Goal: Task Accomplishment & Management: Use online tool/utility

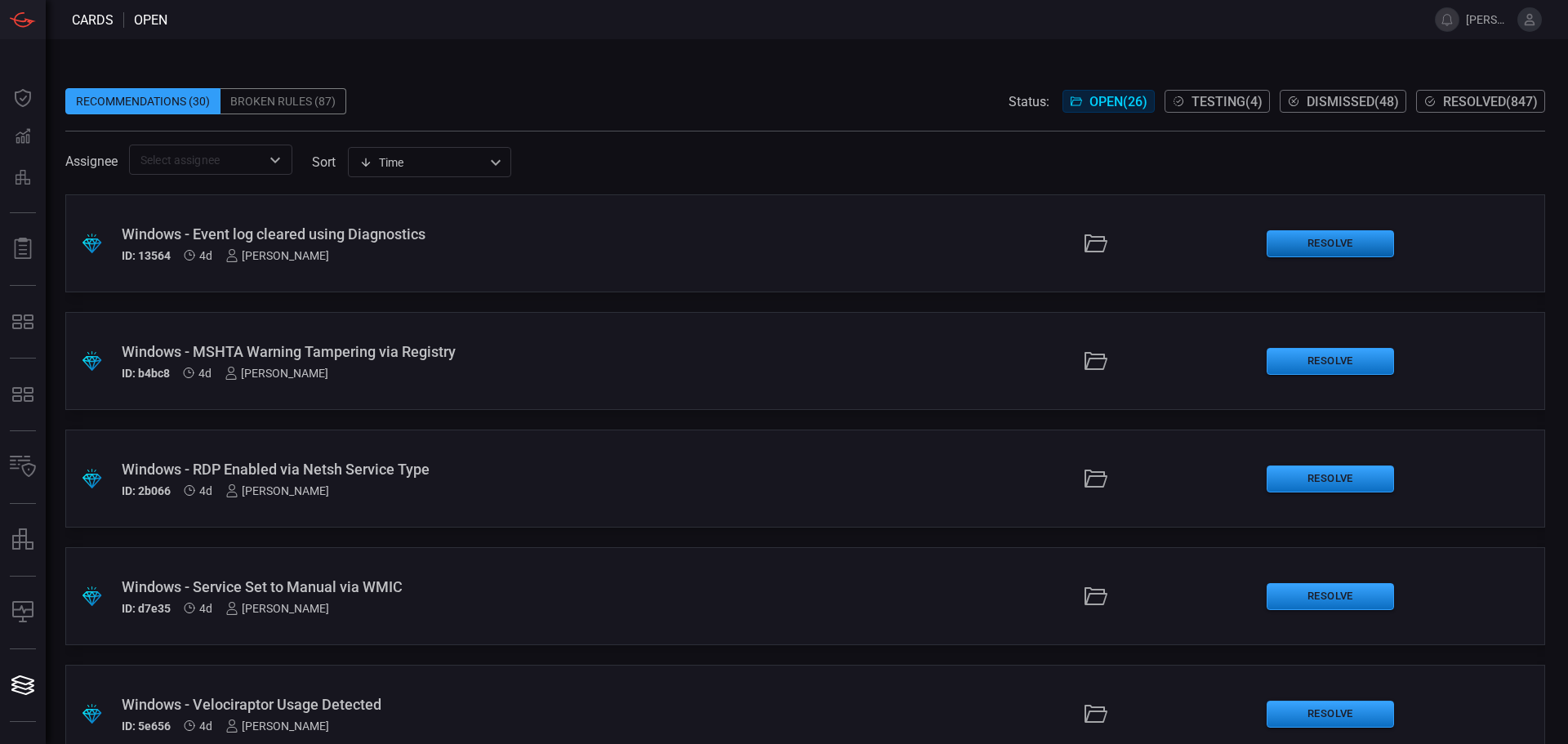
click at [1300, 237] on button "Resolve" at bounding box center [1331, 244] width 128 height 27
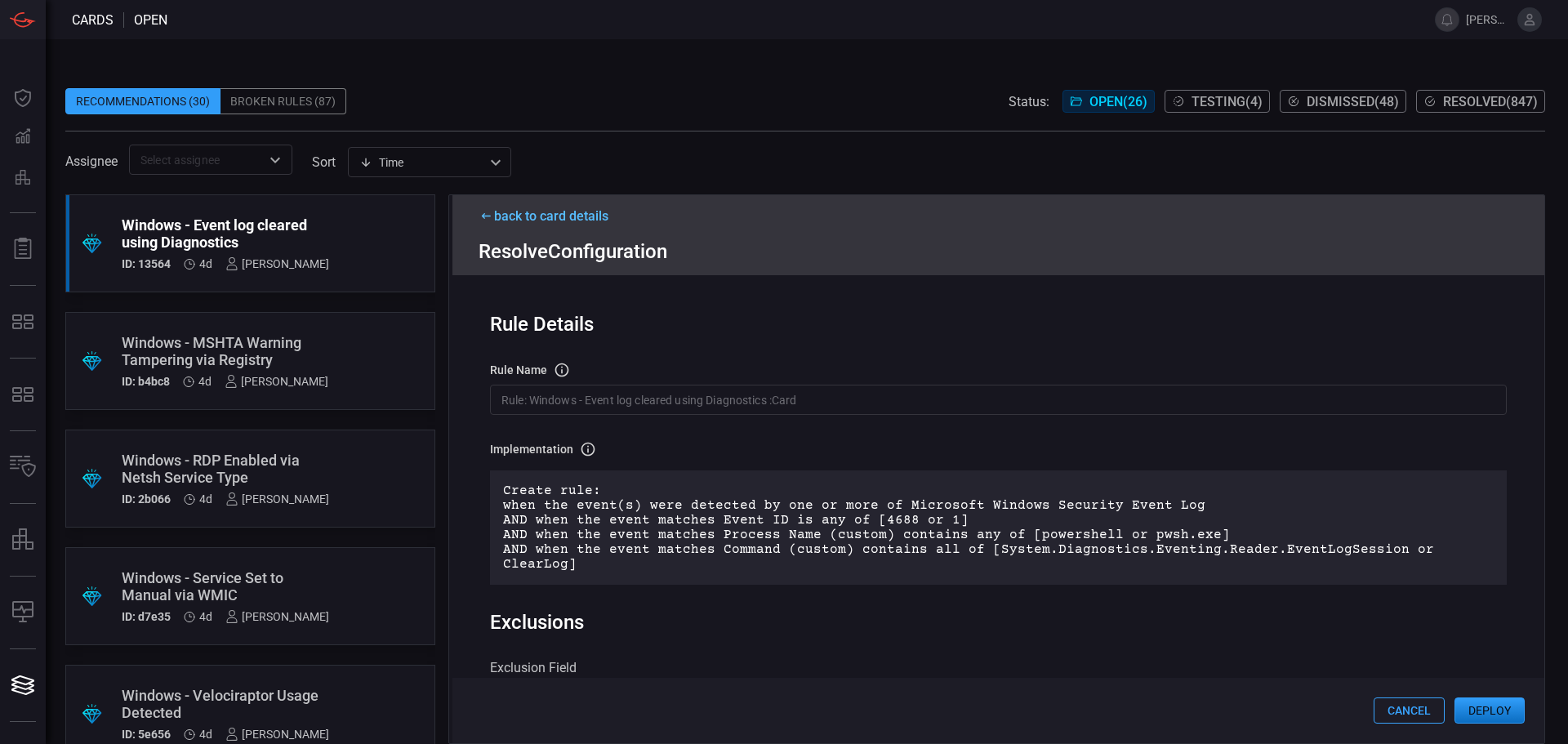
click at [1402, 706] on button "Cancel" at bounding box center [1409, 710] width 71 height 26
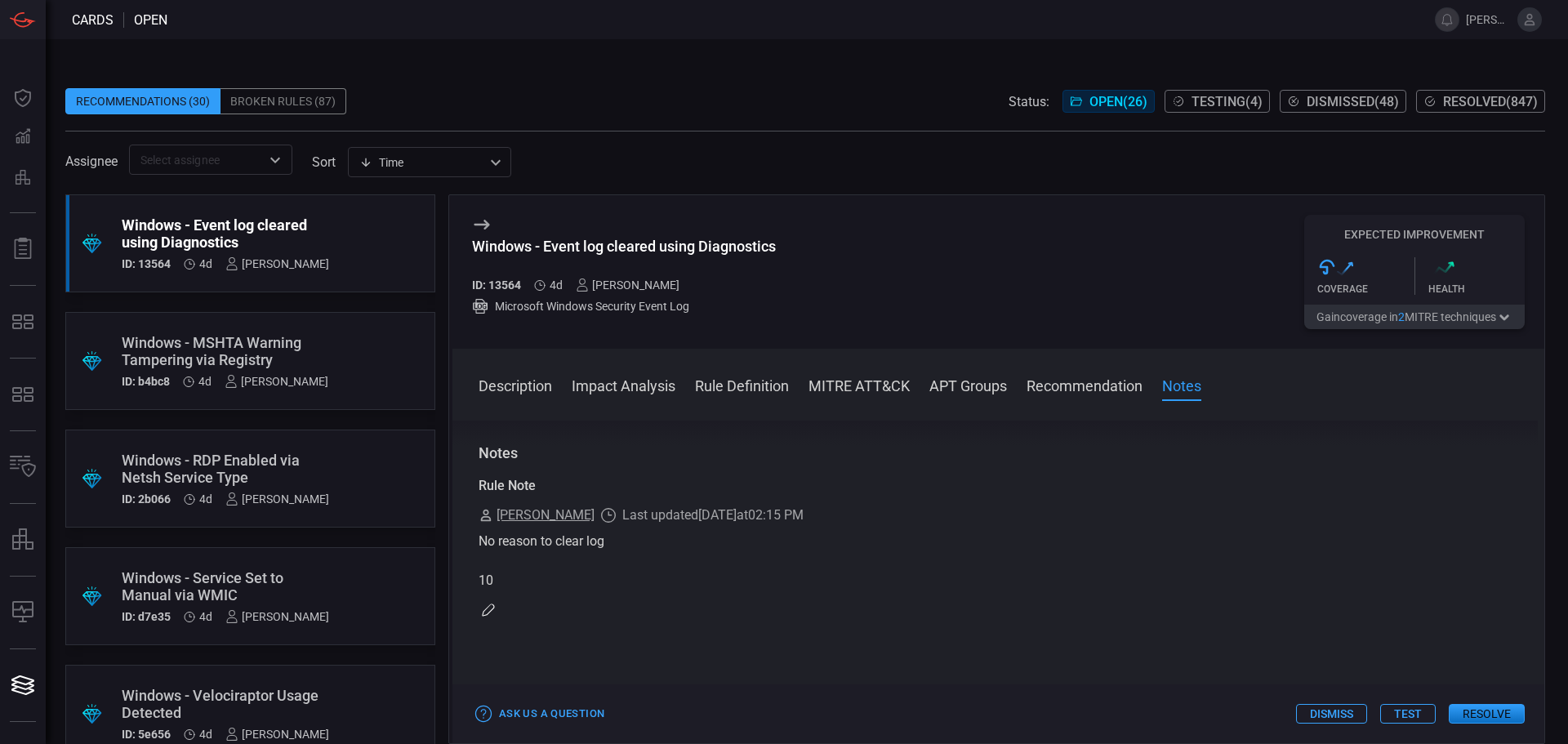
scroll to position [1663, 0]
click at [1499, 717] on button "Resolve" at bounding box center [1487, 714] width 76 height 20
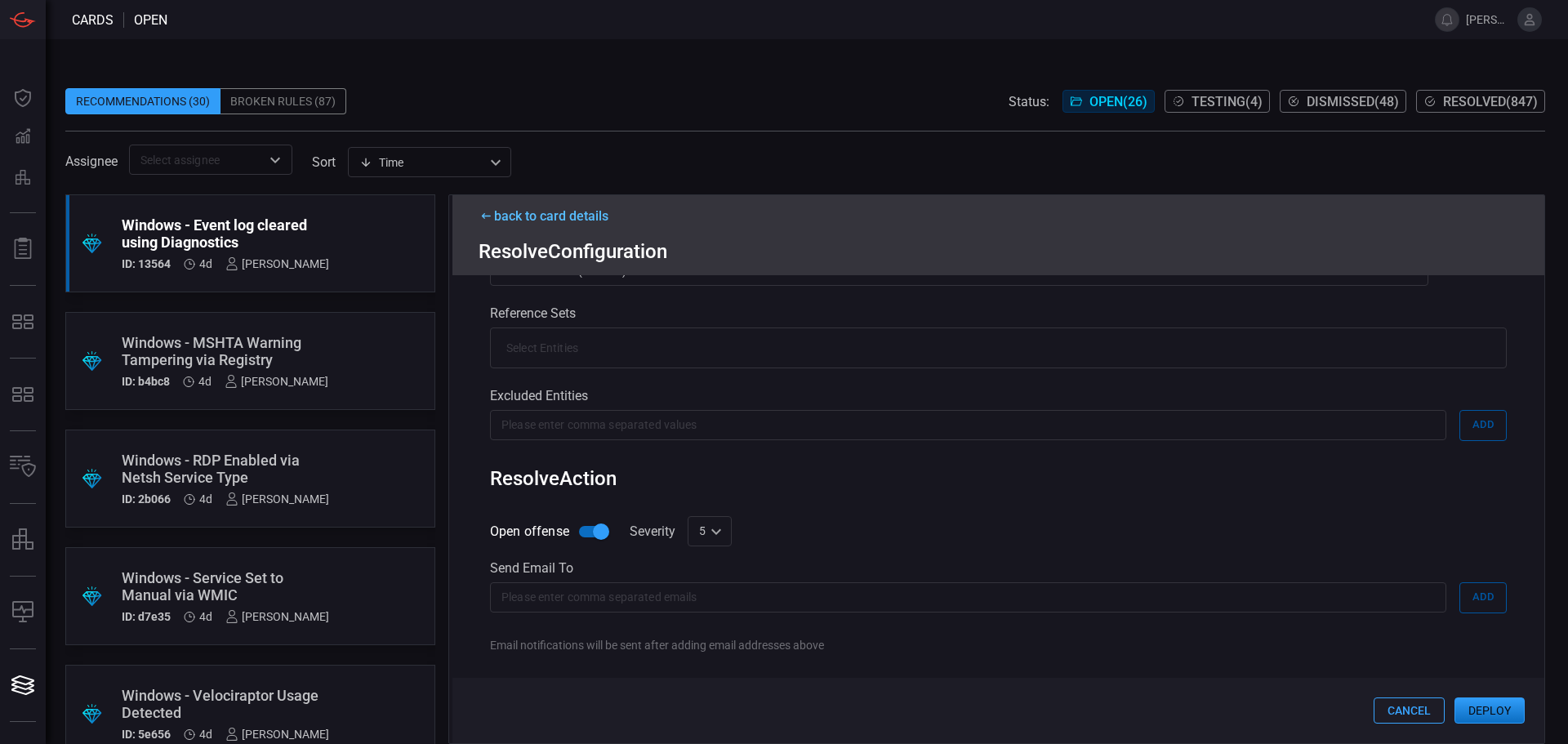
scroll to position [444, 0]
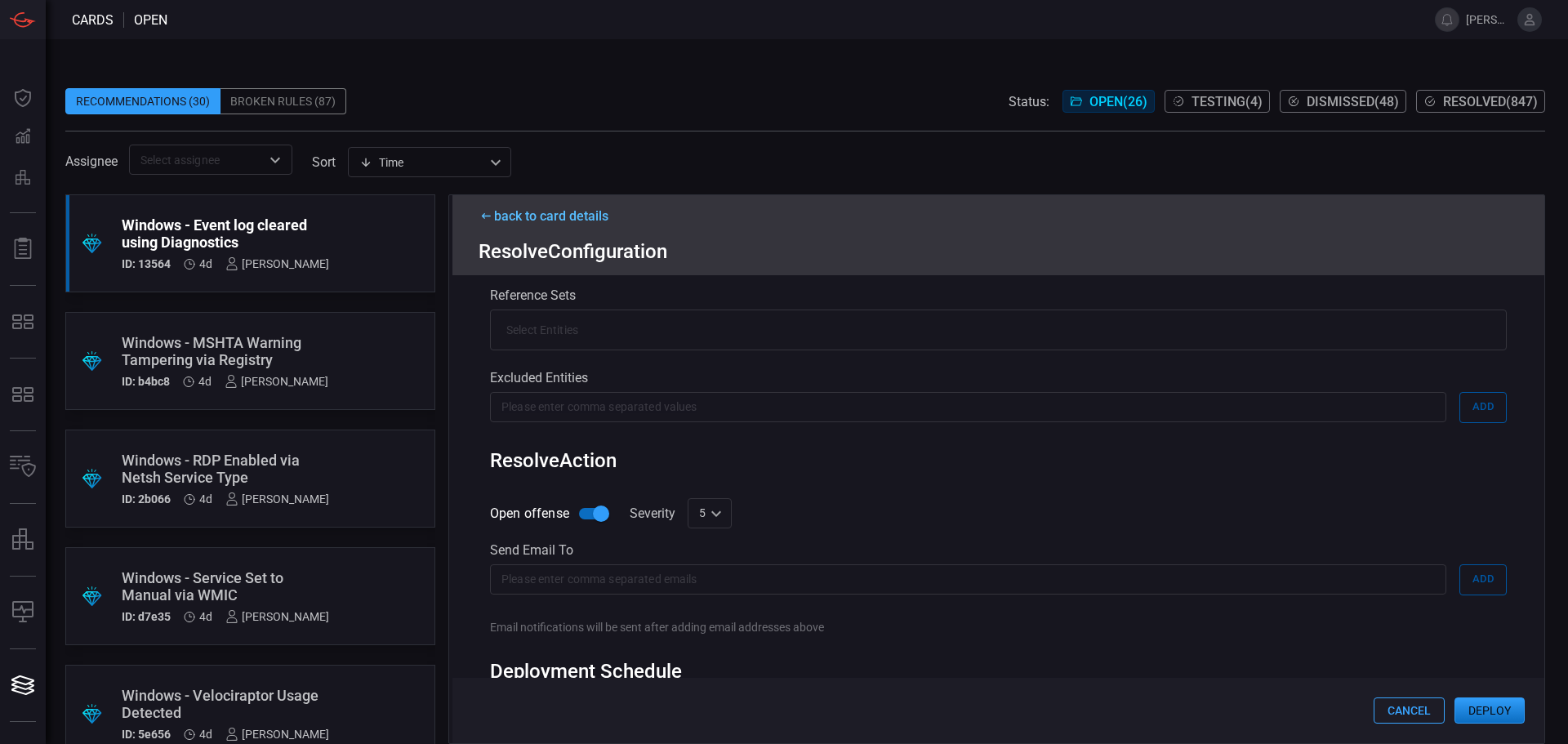
click at [724, 503] on div "5 5 ​" at bounding box center [709, 514] width 44 height 31
click at [709, 713] on div "10" at bounding box center [707, 711] width 13 height 17
type input "10"
click at [1474, 708] on button "Deploy" at bounding box center [1490, 710] width 70 height 26
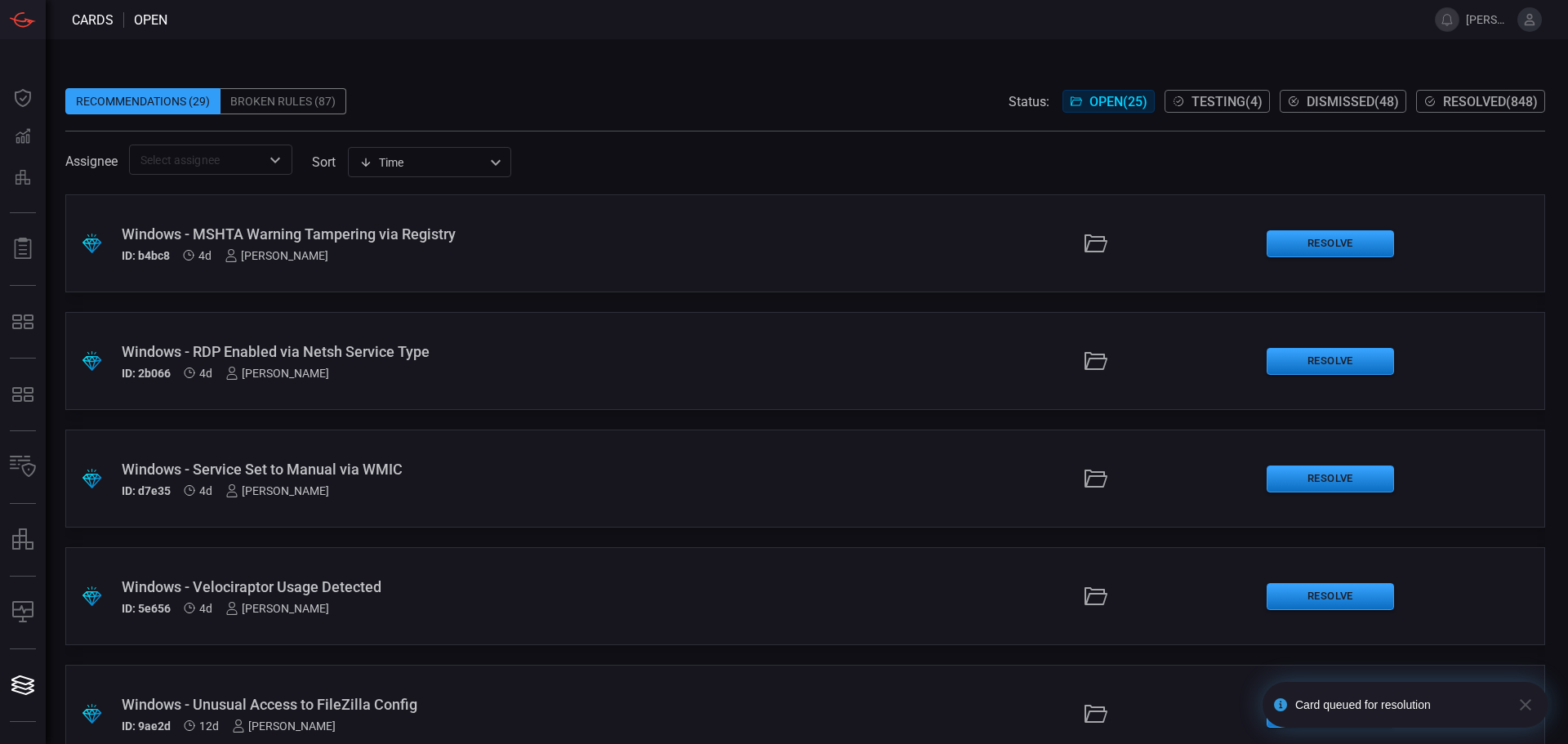
click at [401, 242] on div "Windows - MSHTA Warning Tampering via Registry" at bounding box center [381, 234] width 519 height 17
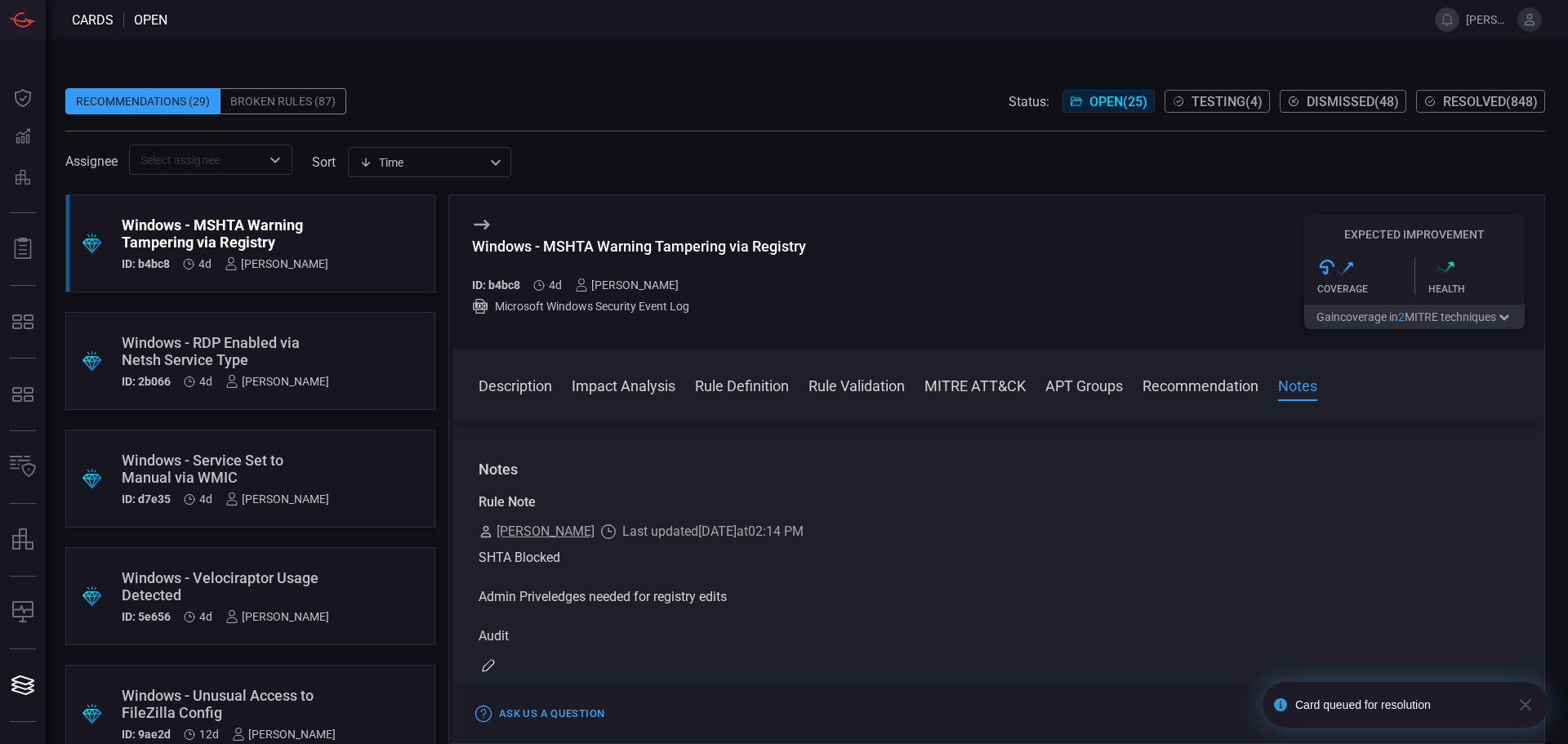
scroll to position [1739, 0]
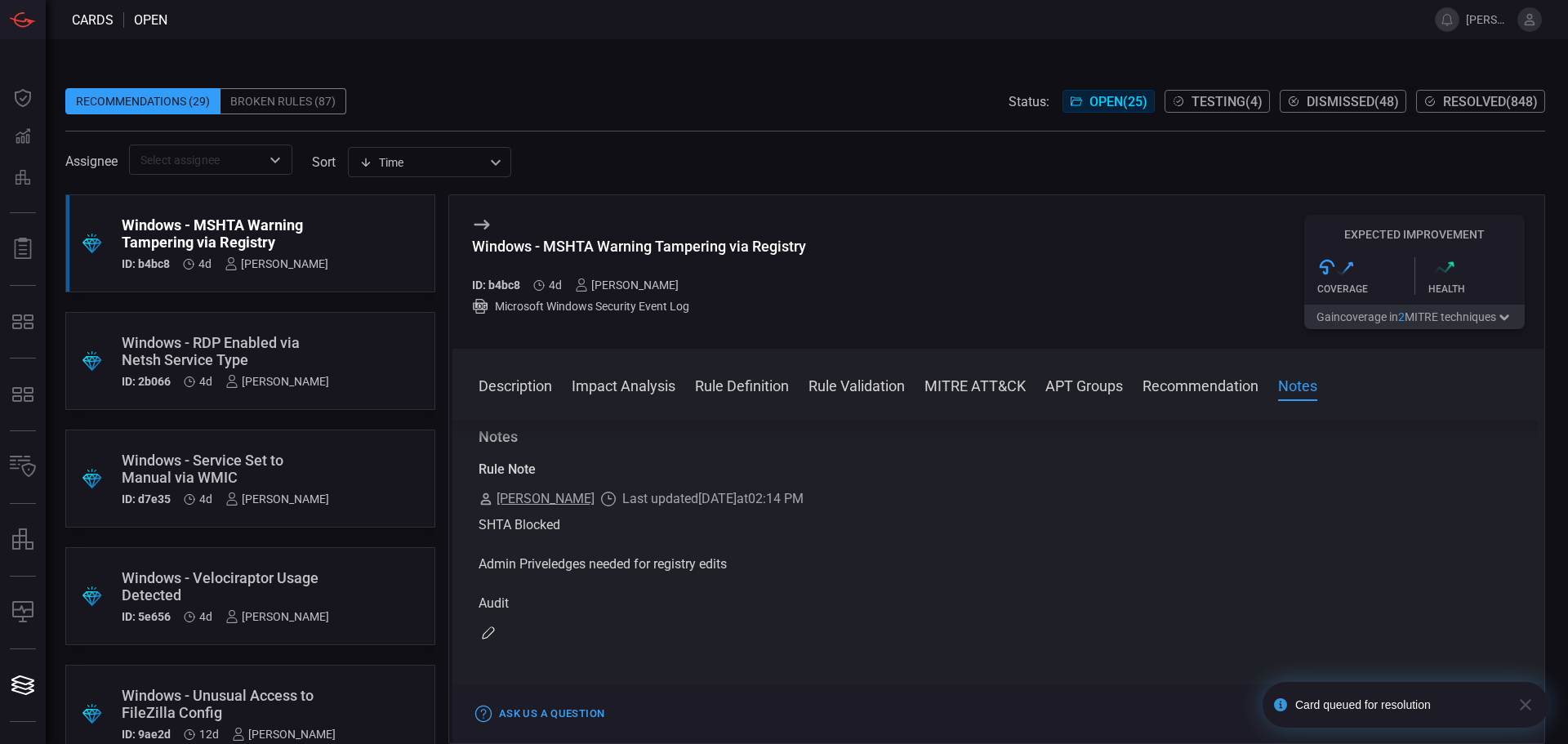
click at [1521, 704] on icon "button" at bounding box center [1526, 705] width 20 height 20
click at [1417, 712] on button "Test" at bounding box center [1408, 714] width 56 height 20
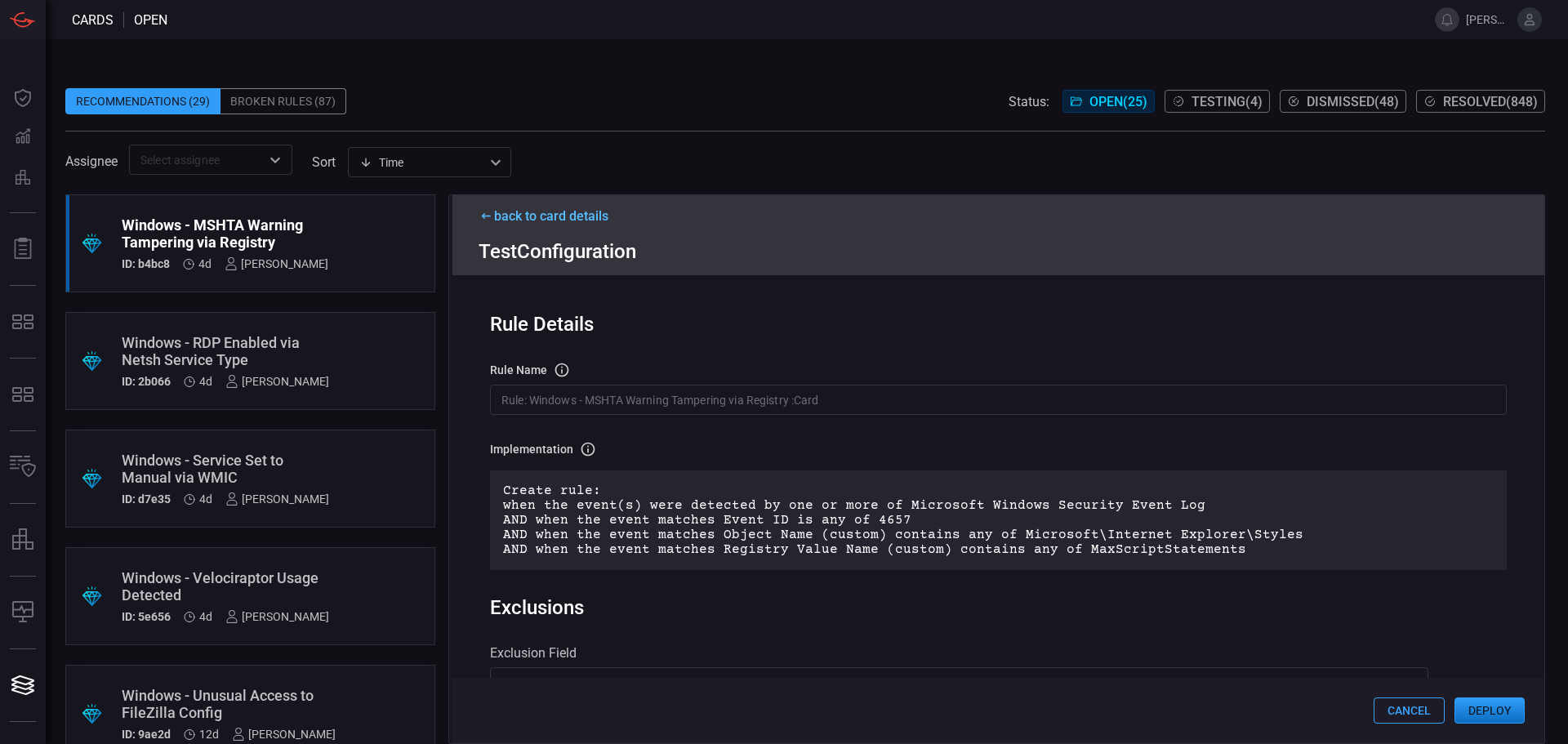
click at [1504, 708] on button "Deploy" at bounding box center [1490, 710] width 70 height 26
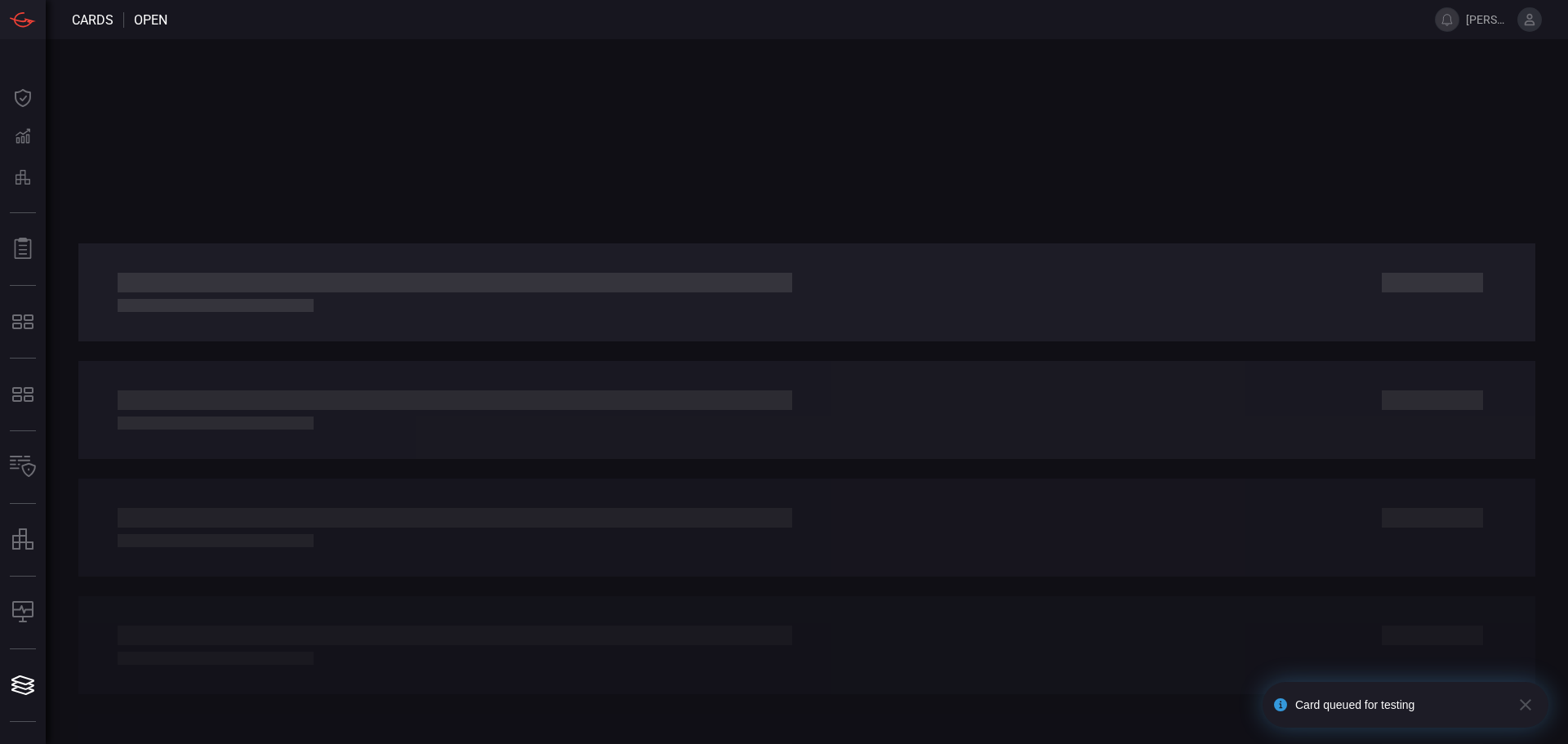
click at [287, 336] on div at bounding box center [807, 292] width 1457 height 98
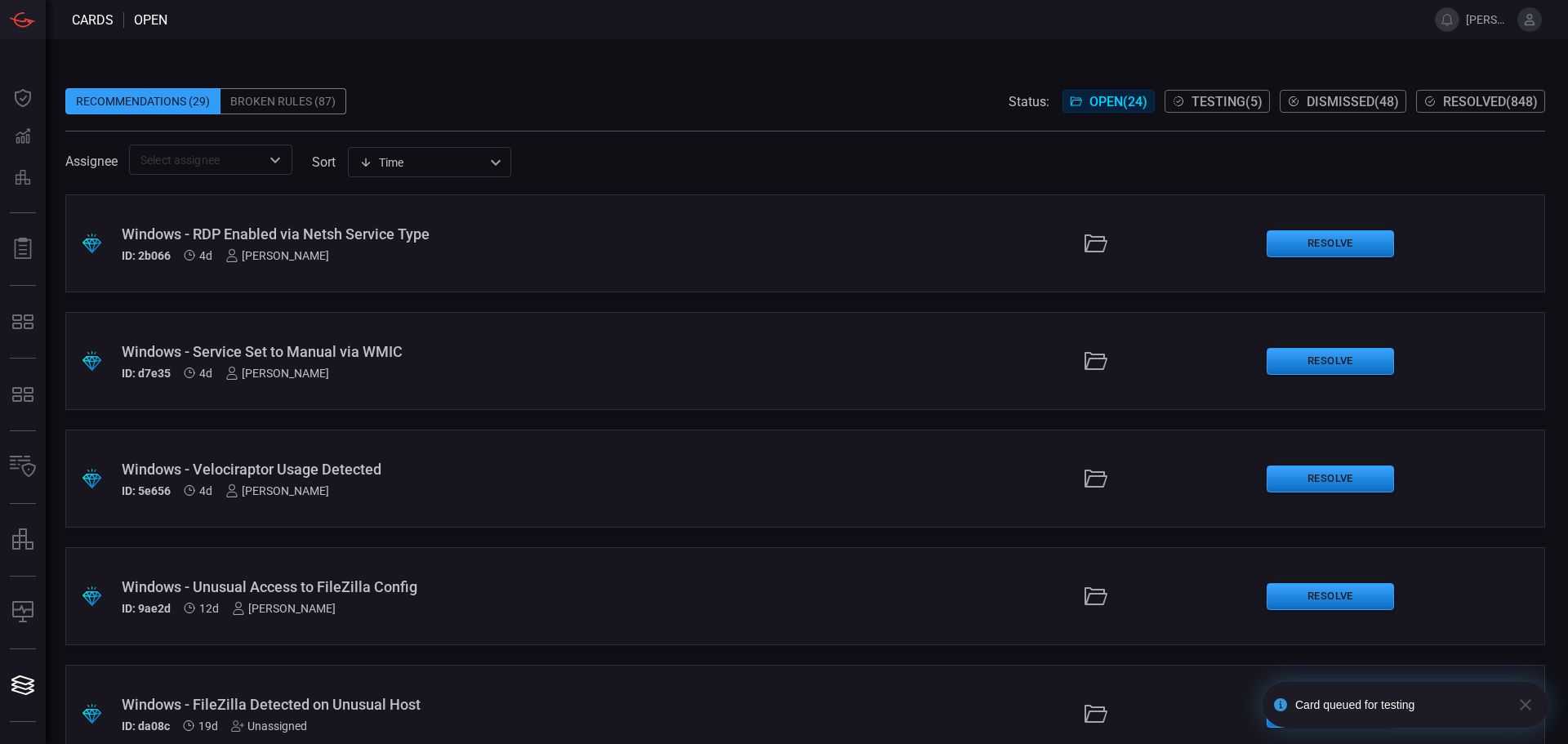
click at [339, 242] on div "Windows - RDP Enabled via Netsh Service Type" at bounding box center [381, 234] width 519 height 17
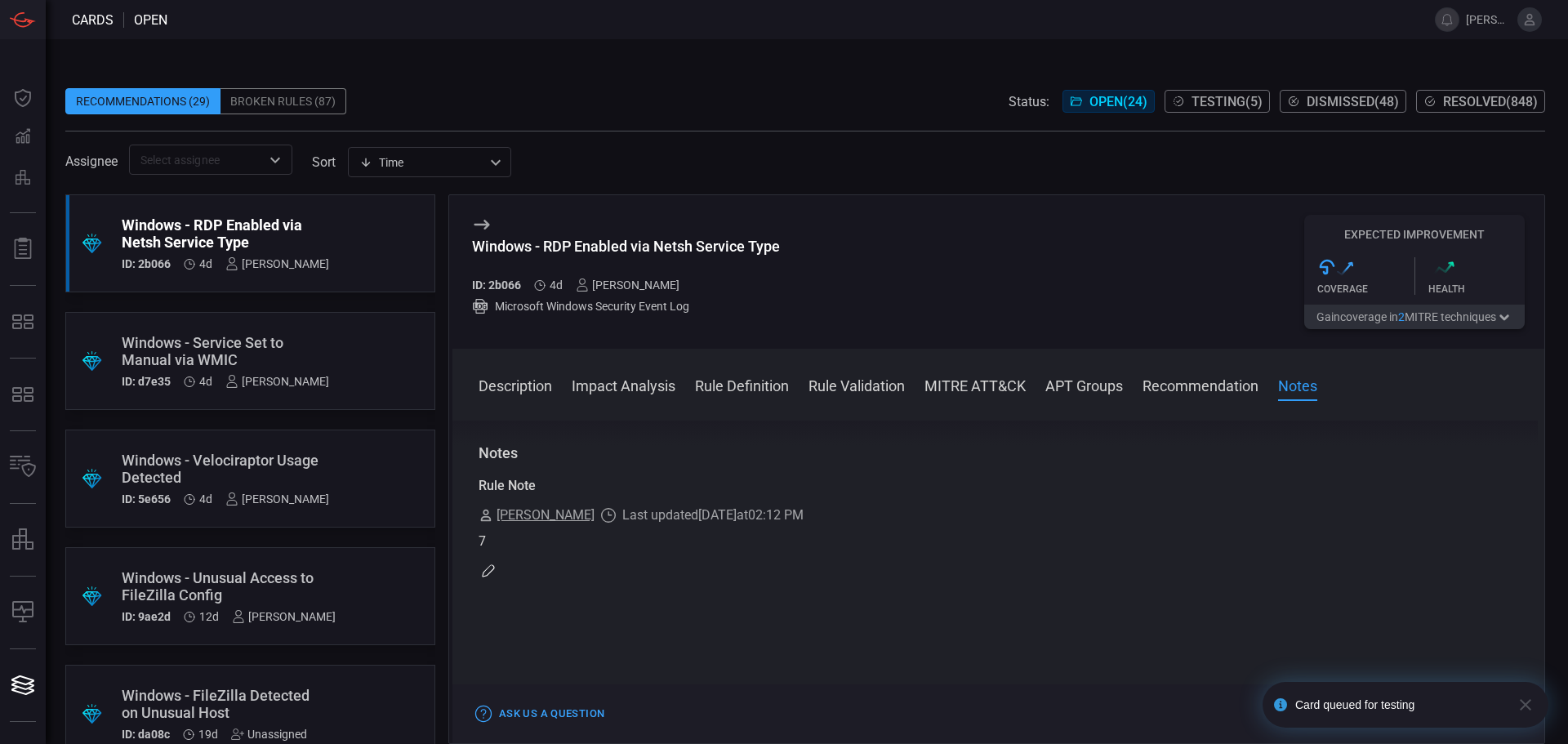
scroll to position [1749, 0]
click at [1521, 702] on icon "button" at bounding box center [1526, 704] width 12 height 12
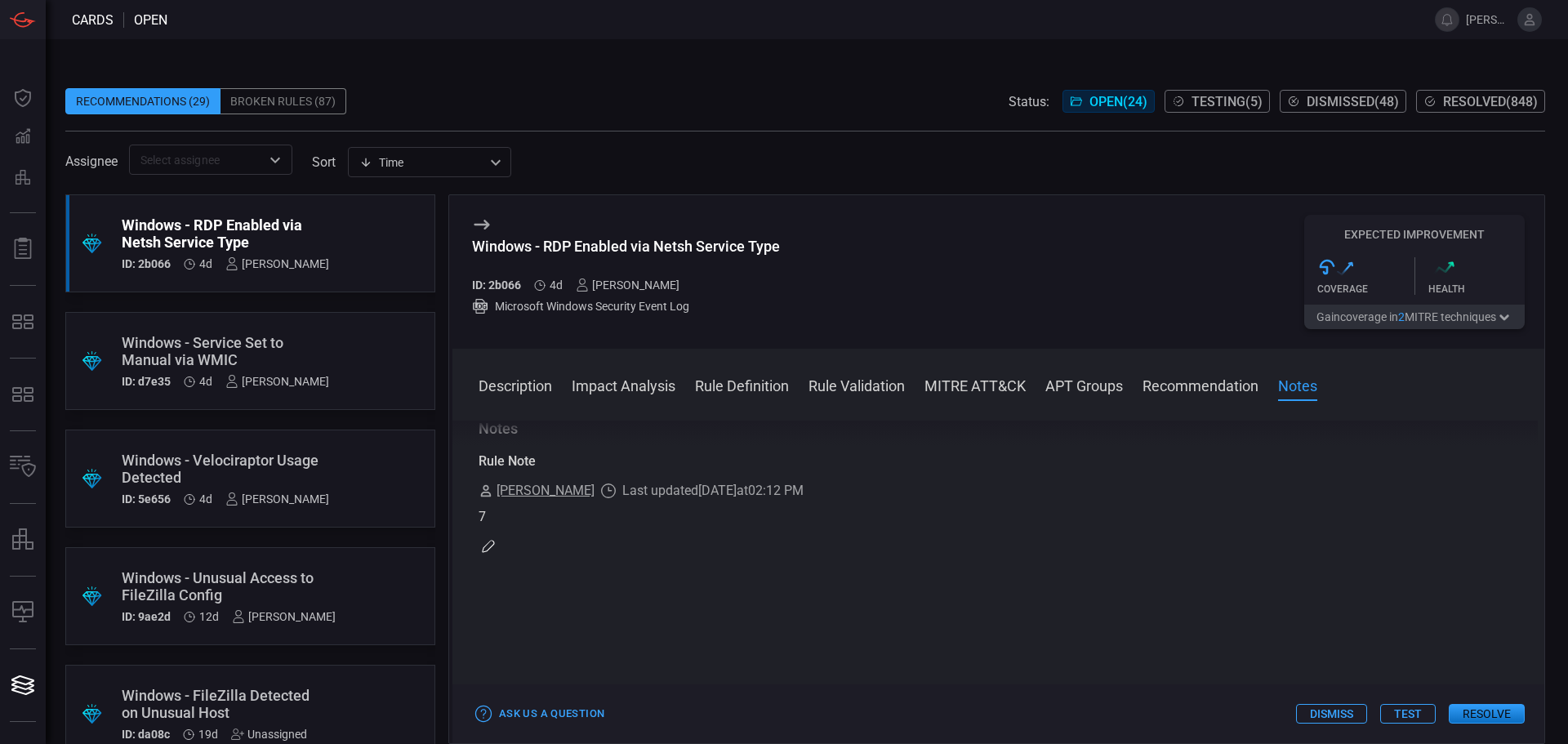
click at [1511, 724] on div "Card queued for testing" at bounding box center [1405, 727] width 292 height 6
click at [1508, 714] on button "Resolve" at bounding box center [1487, 714] width 76 height 20
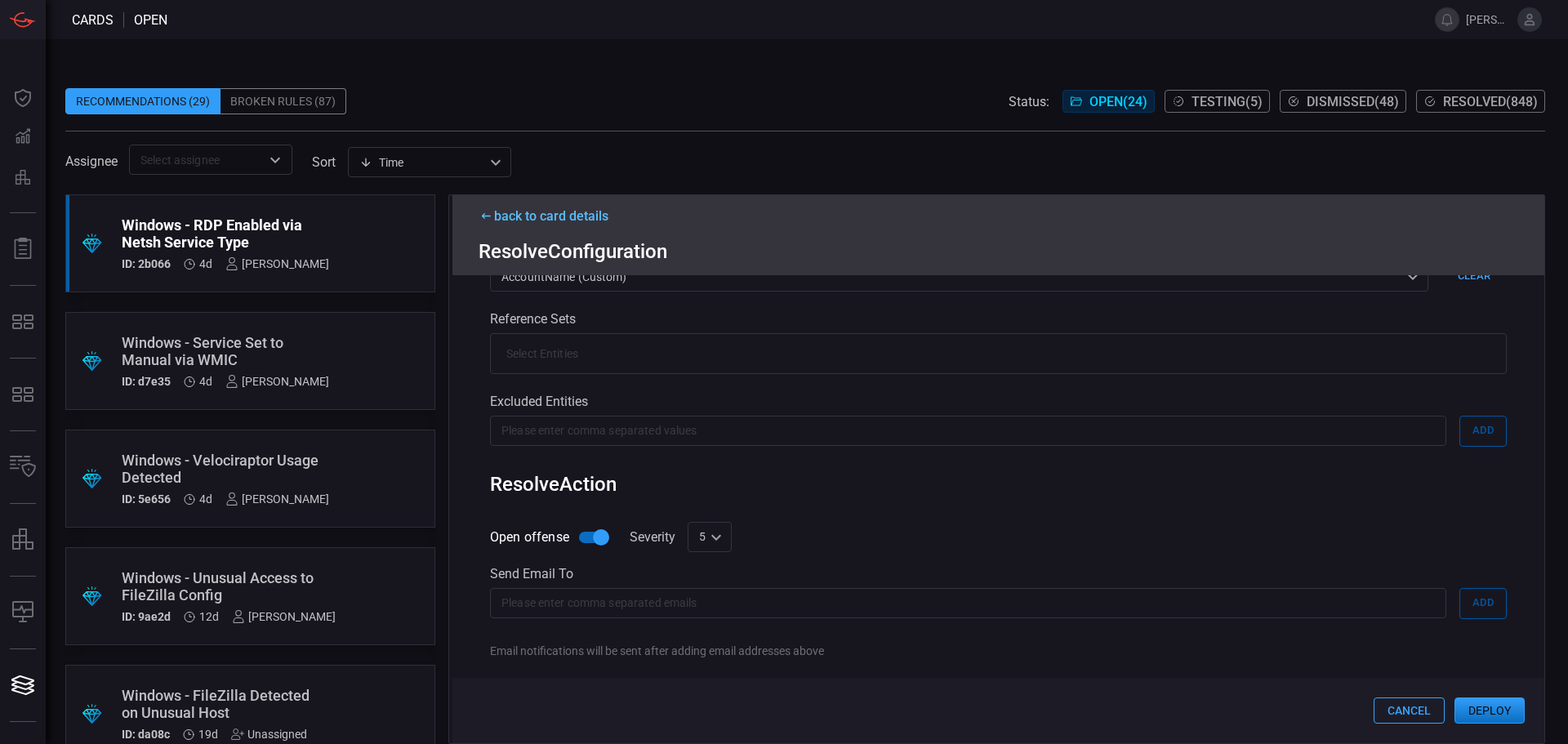
scroll to position [426, 0]
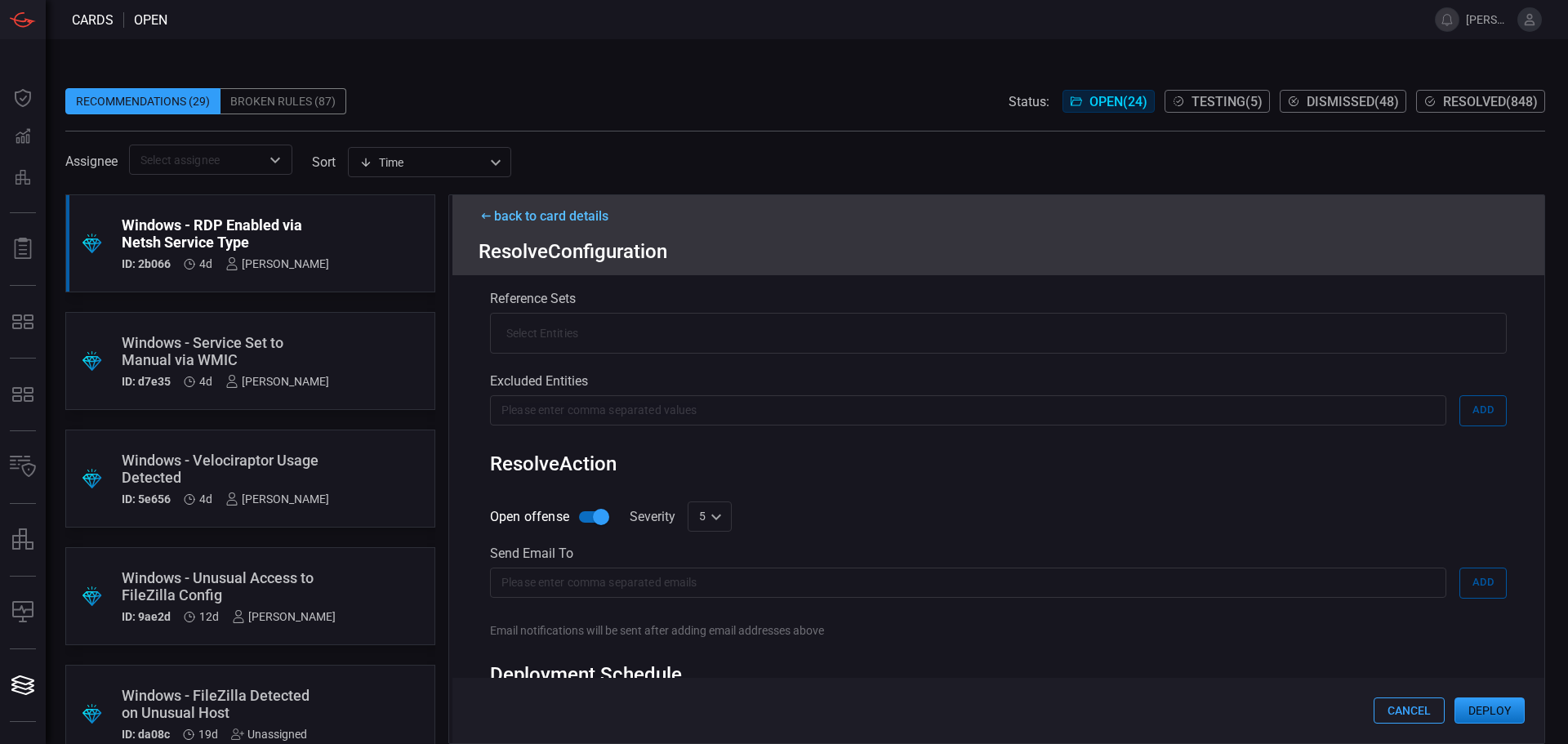
click at [704, 518] on div "5 5 ​" at bounding box center [709, 516] width 44 height 31
click at [711, 625] on li "7" at bounding box center [709, 630] width 44 height 27
type input "7"
click at [1471, 709] on button "Deploy" at bounding box center [1490, 710] width 70 height 26
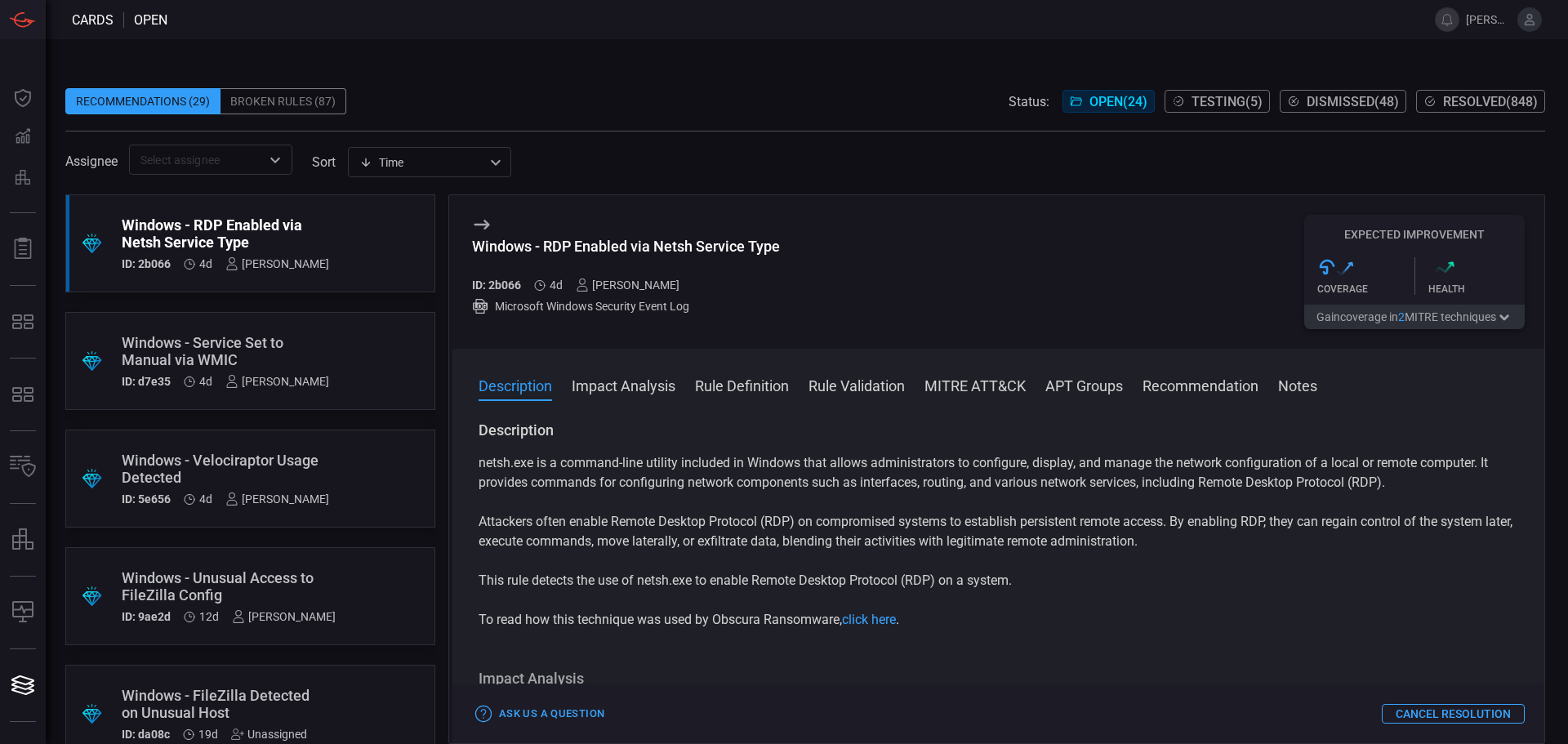
click at [293, 348] on div "Windows - Service Set to Manual via WMIC" at bounding box center [225, 351] width 208 height 34
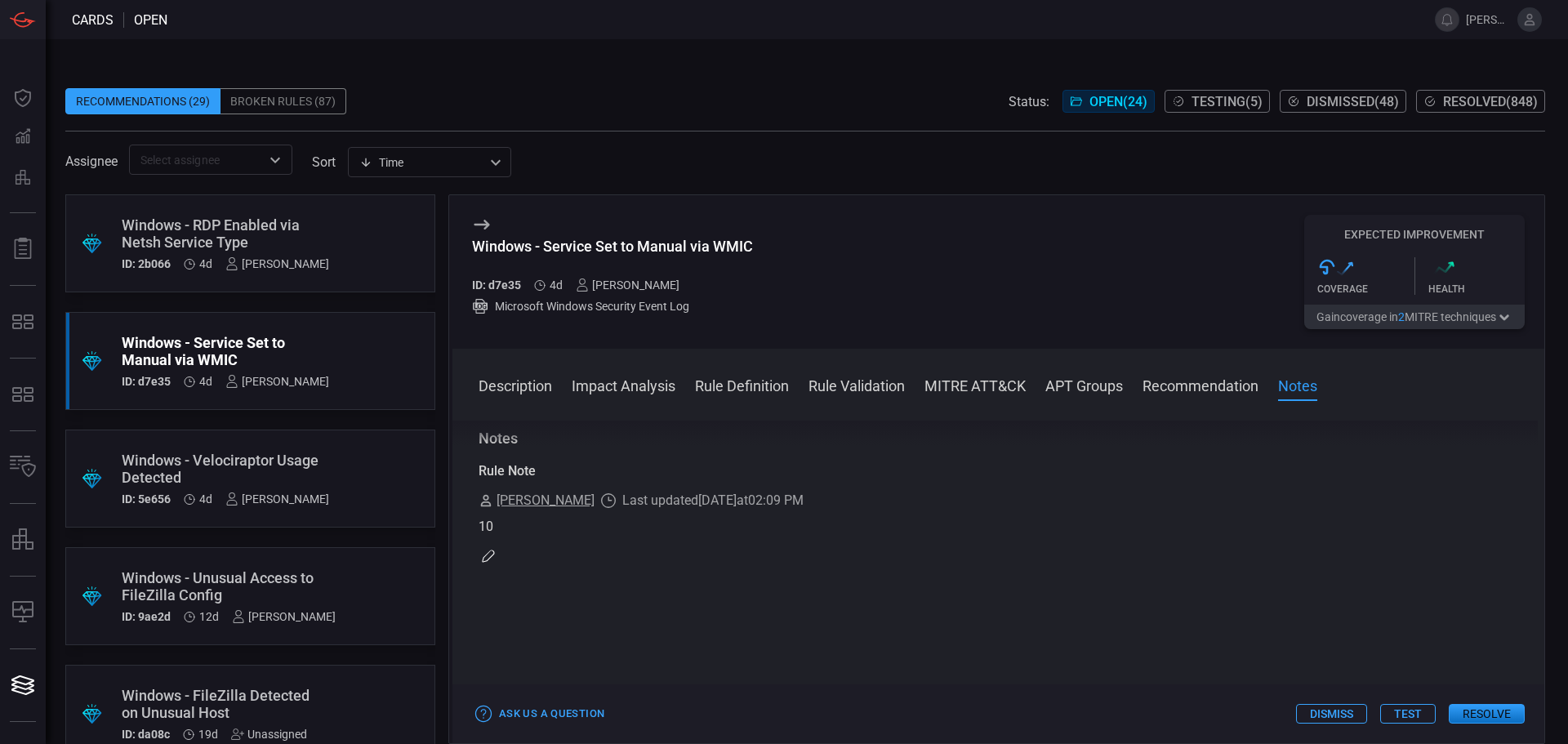
scroll to position [1679, 0]
click at [1502, 711] on button "Resolve" at bounding box center [1487, 714] width 76 height 20
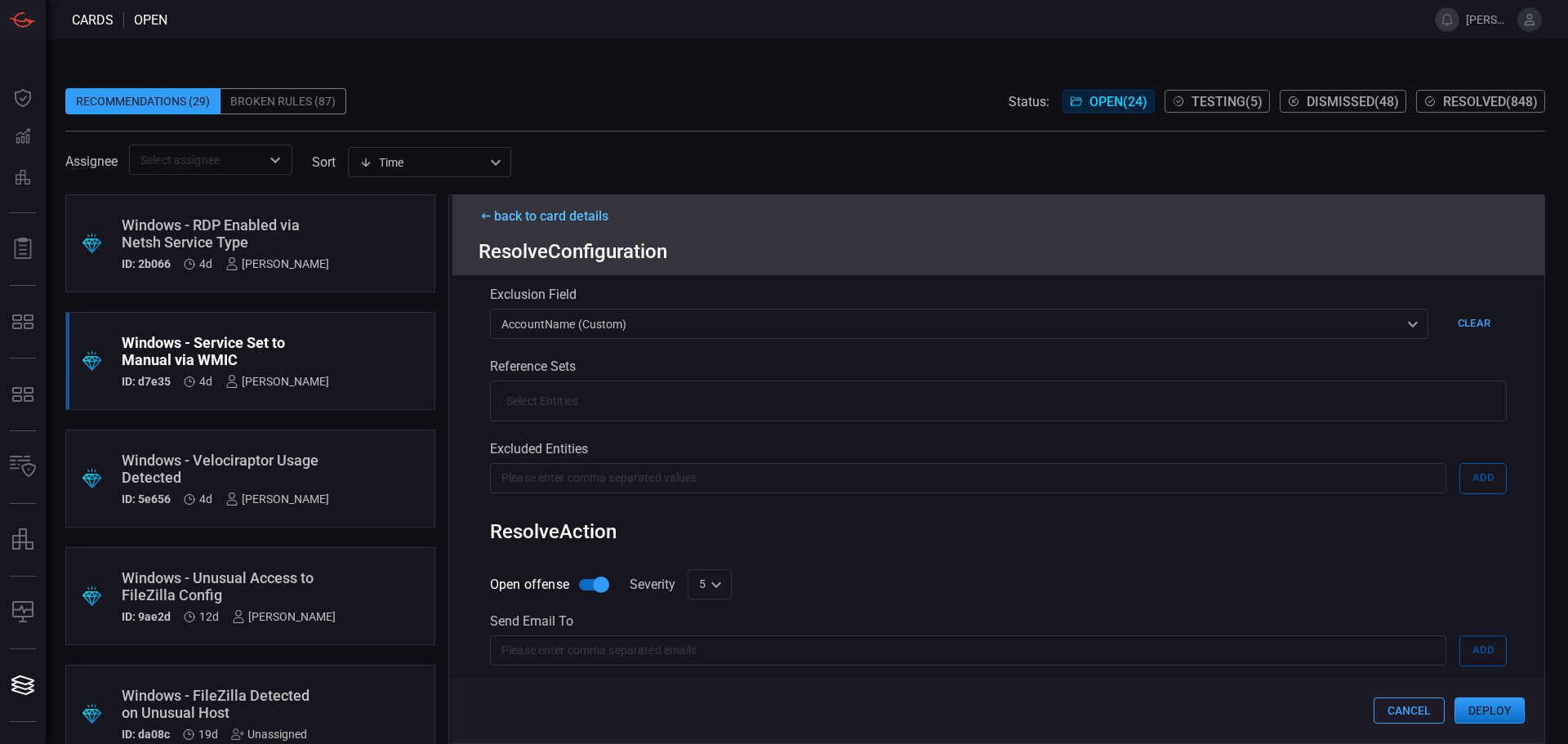
scroll to position [391, 0]
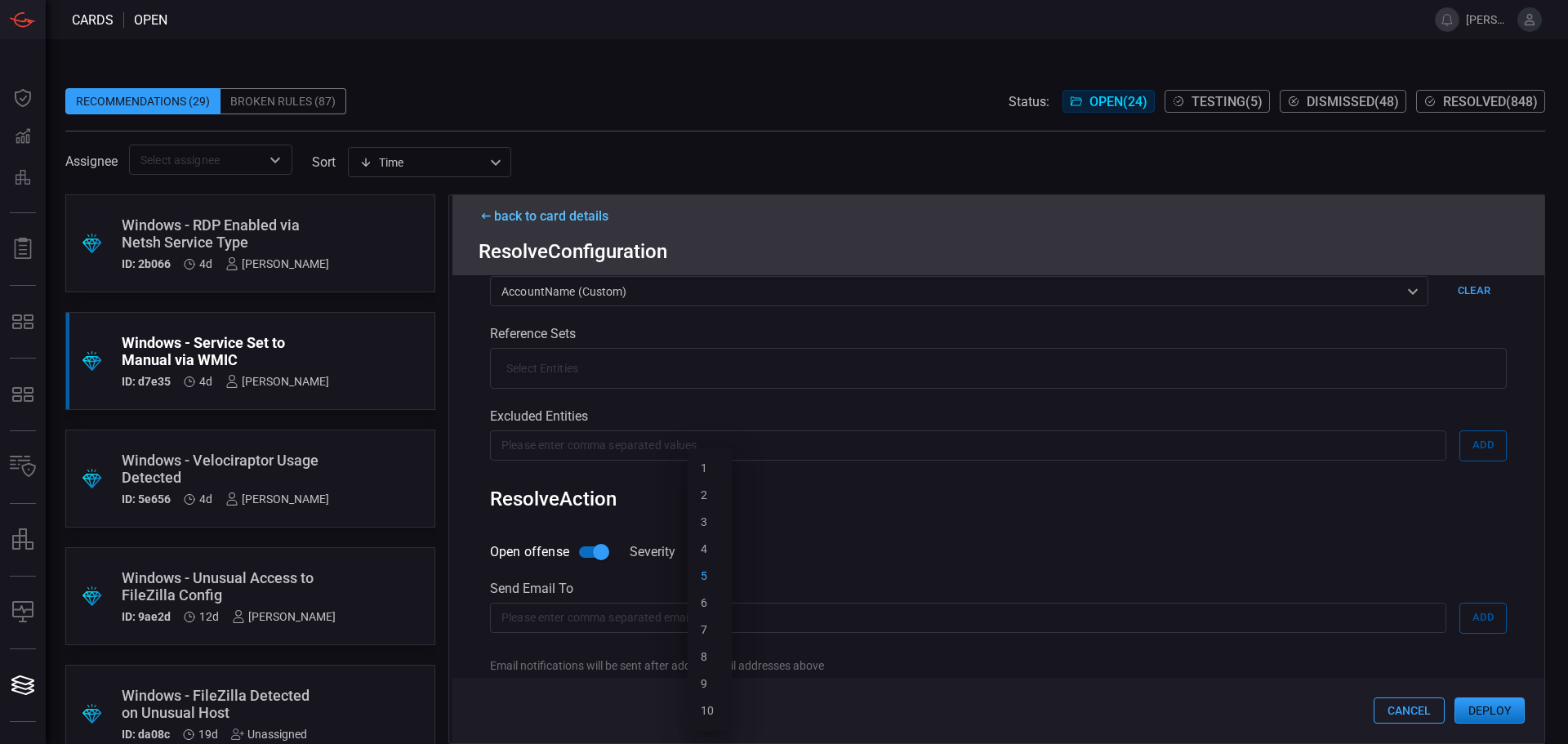
click at [723, 557] on div "5 5 1 2 3 4 5 6 7 8 9 10 ​" at bounding box center [709, 552] width 44 height 31
click at [709, 705] on div "10" at bounding box center [707, 711] width 13 height 17
type input "10"
click at [1473, 700] on button "Deploy" at bounding box center [1490, 710] width 70 height 26
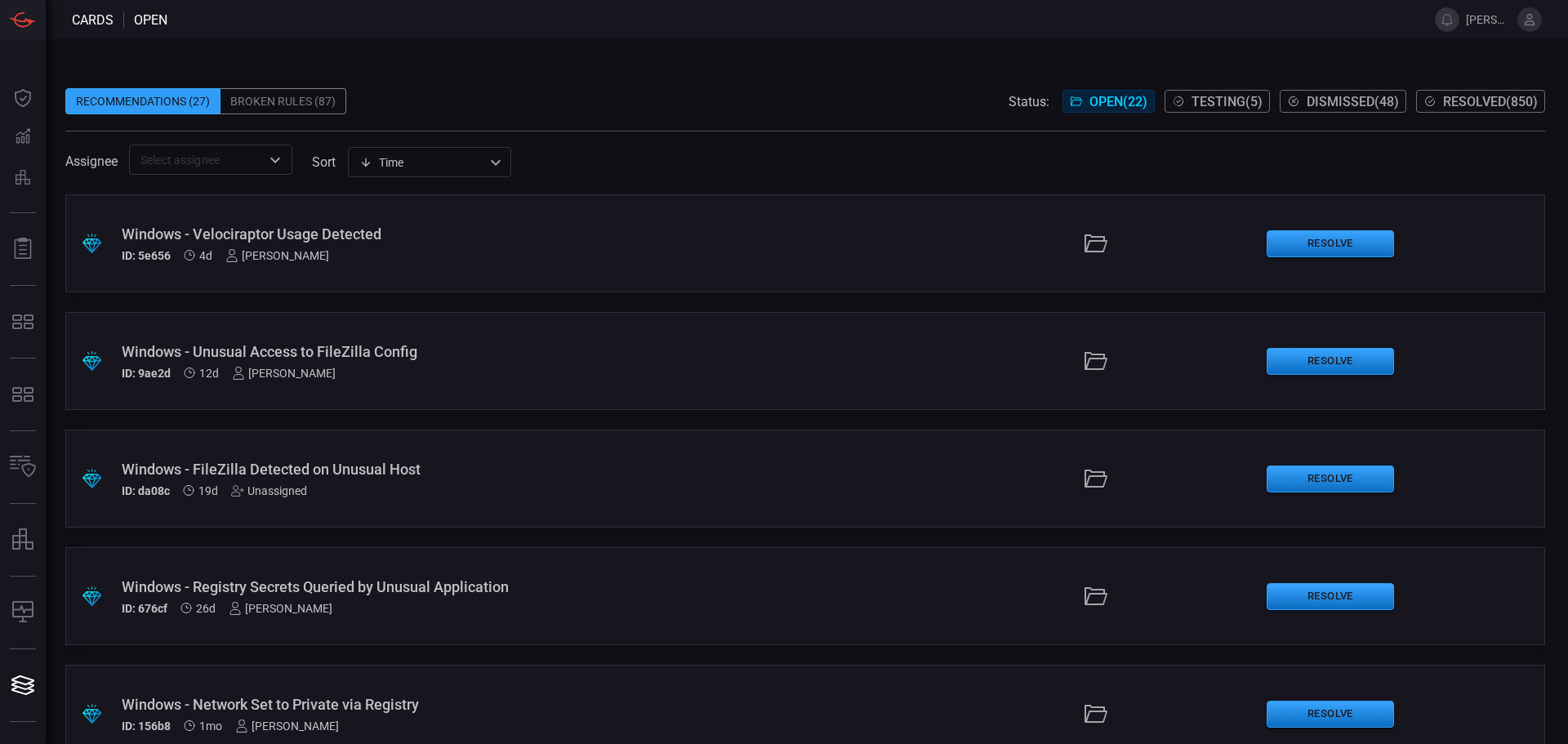
click at [939, 247] on div at bounding box center [1096, 243] width 314 height 26
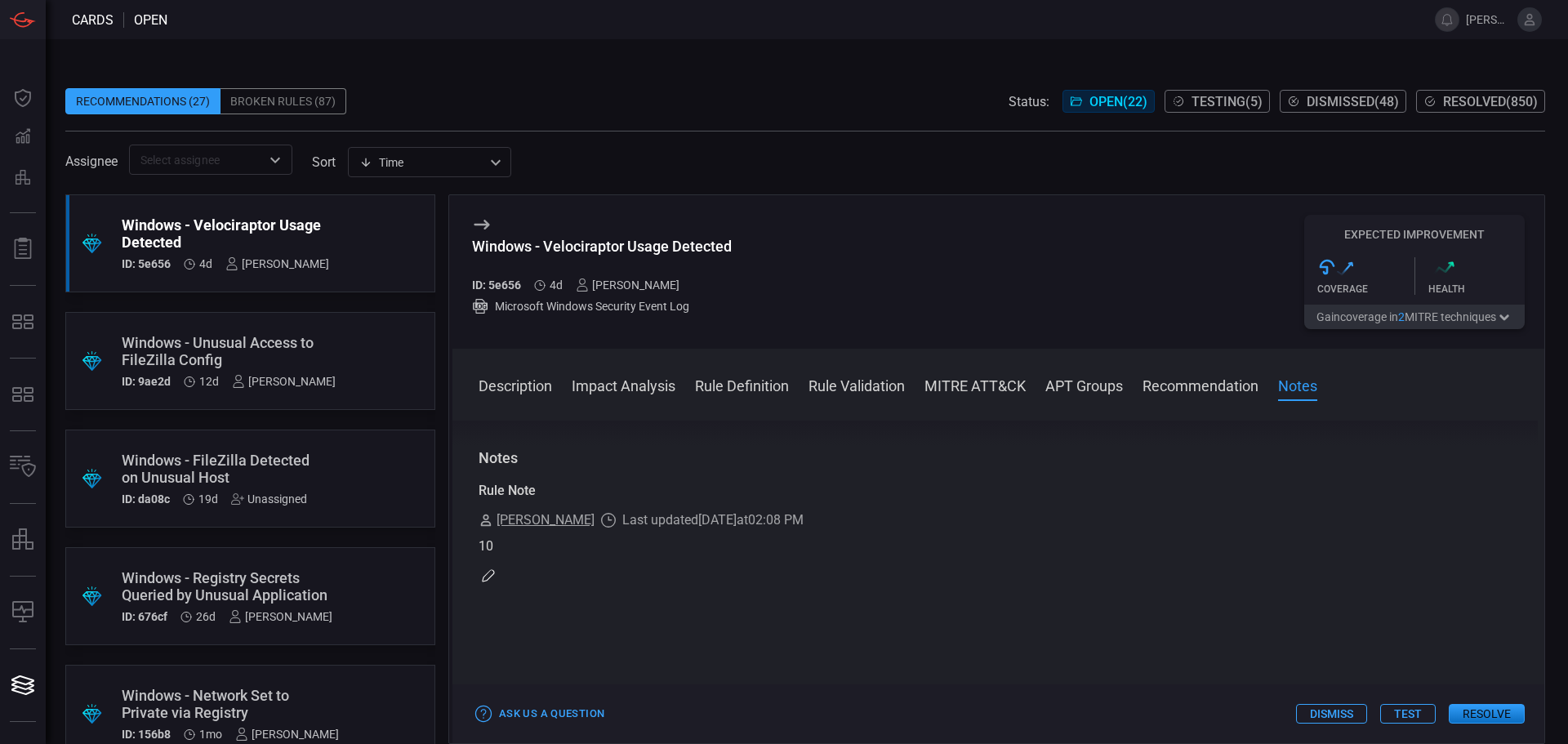
scroll to position [1733, 0]
click at [1506, 709] on button "Resolve" at bounding box center [1487, 714] width 76 height 20
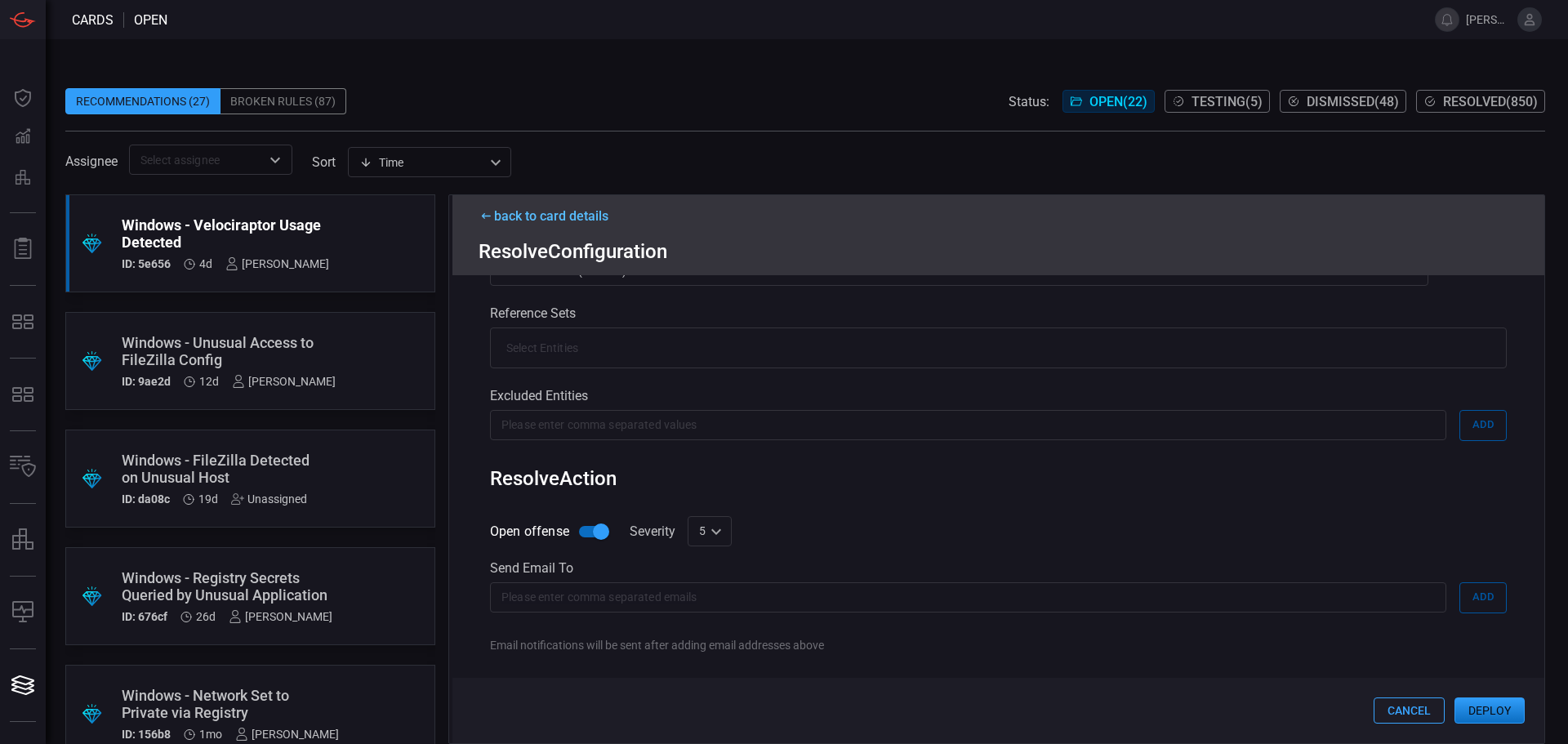
scroll to position [551, 0]
click at [725, 523] on div "5 5 ​" at bounding box center [709, 525] width 44 height 31
click at [713, 704] on div "10" at bounding box center [707, 711] width 13 height 17
type input "10"
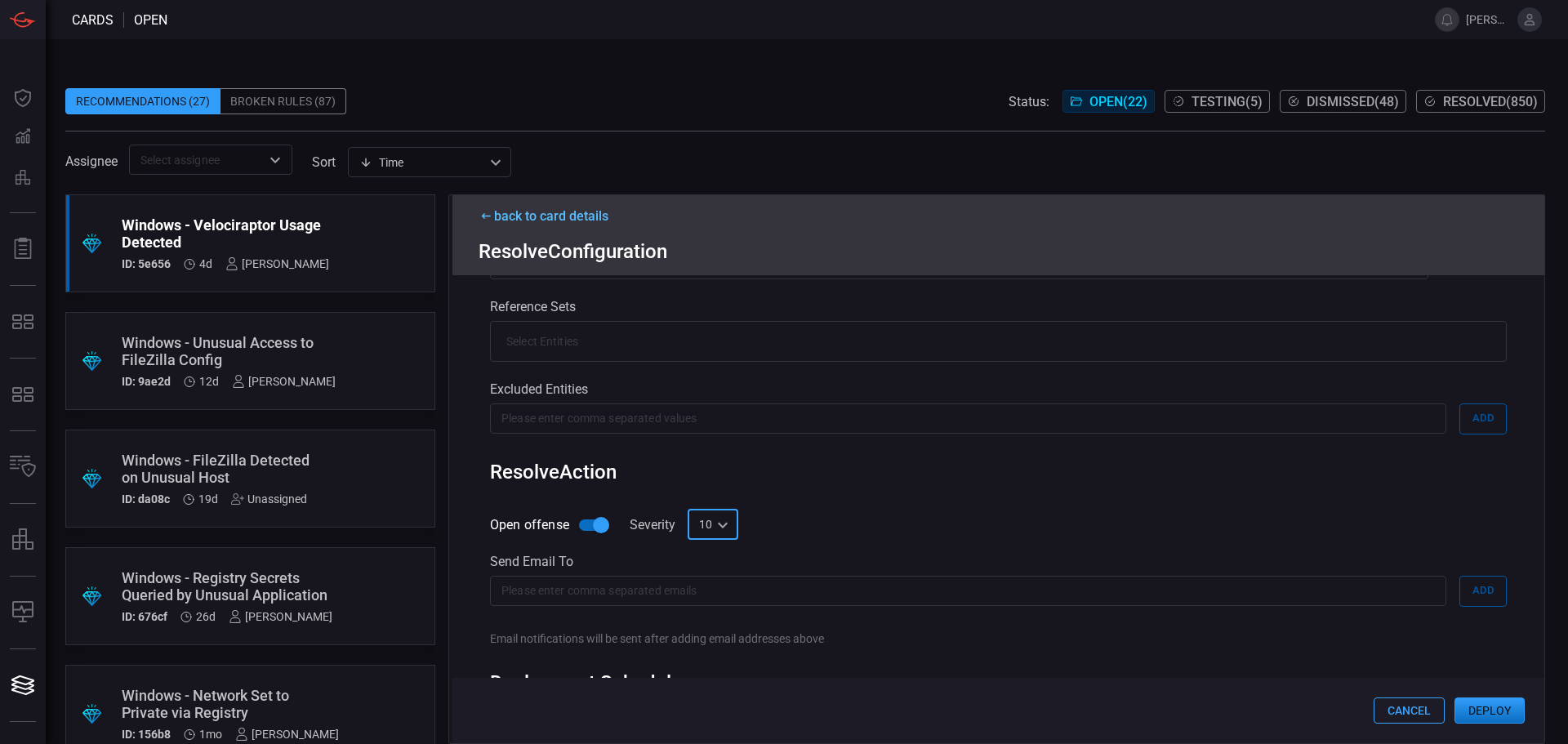
click at [1472, 713] on button "Deploy" at bounding box center [1490, 710] width 70 height 26
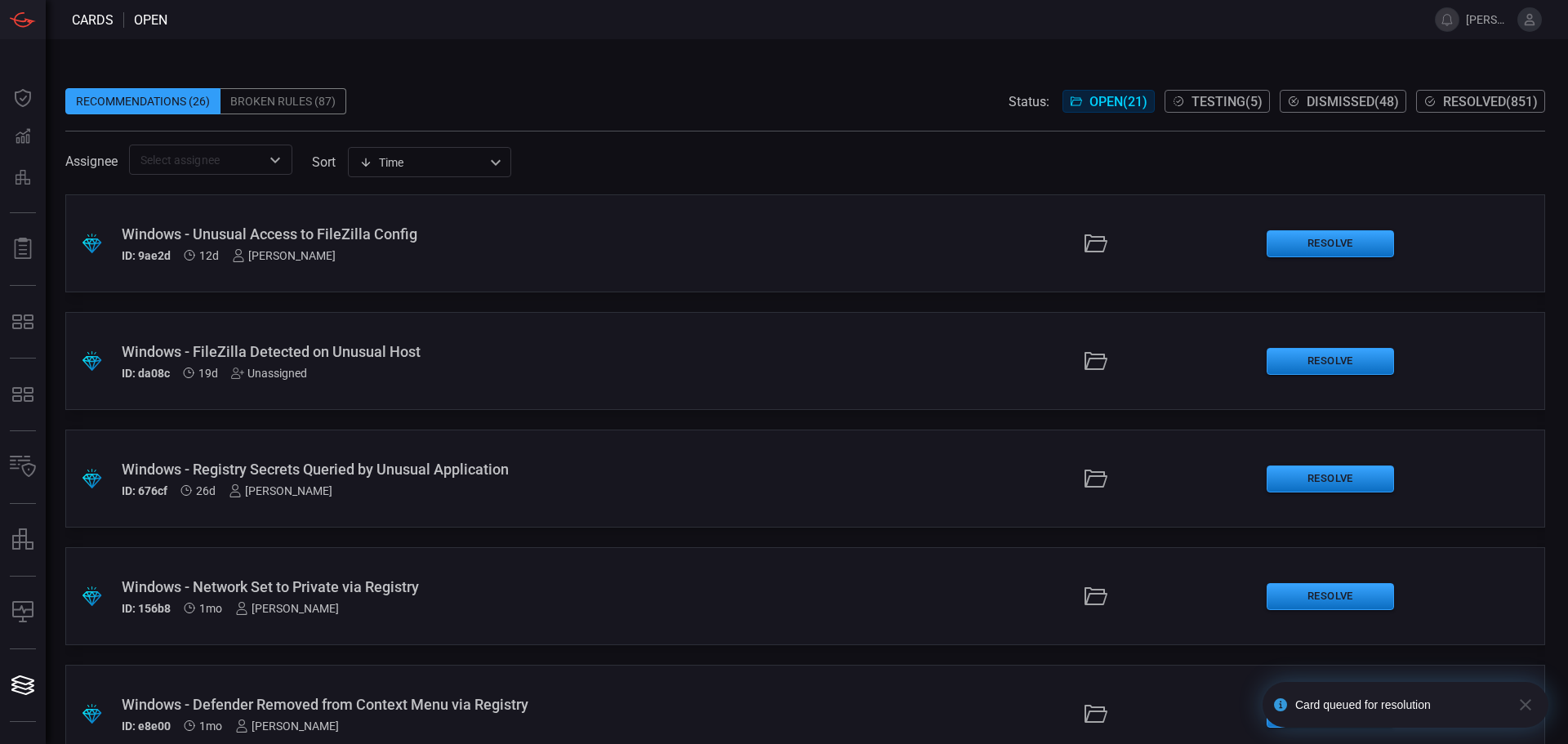
click at [527, 468] on div "Windows - Registry Secrets Queried by Unusual Application" at bounding box center [381, 469] width 519 height 17
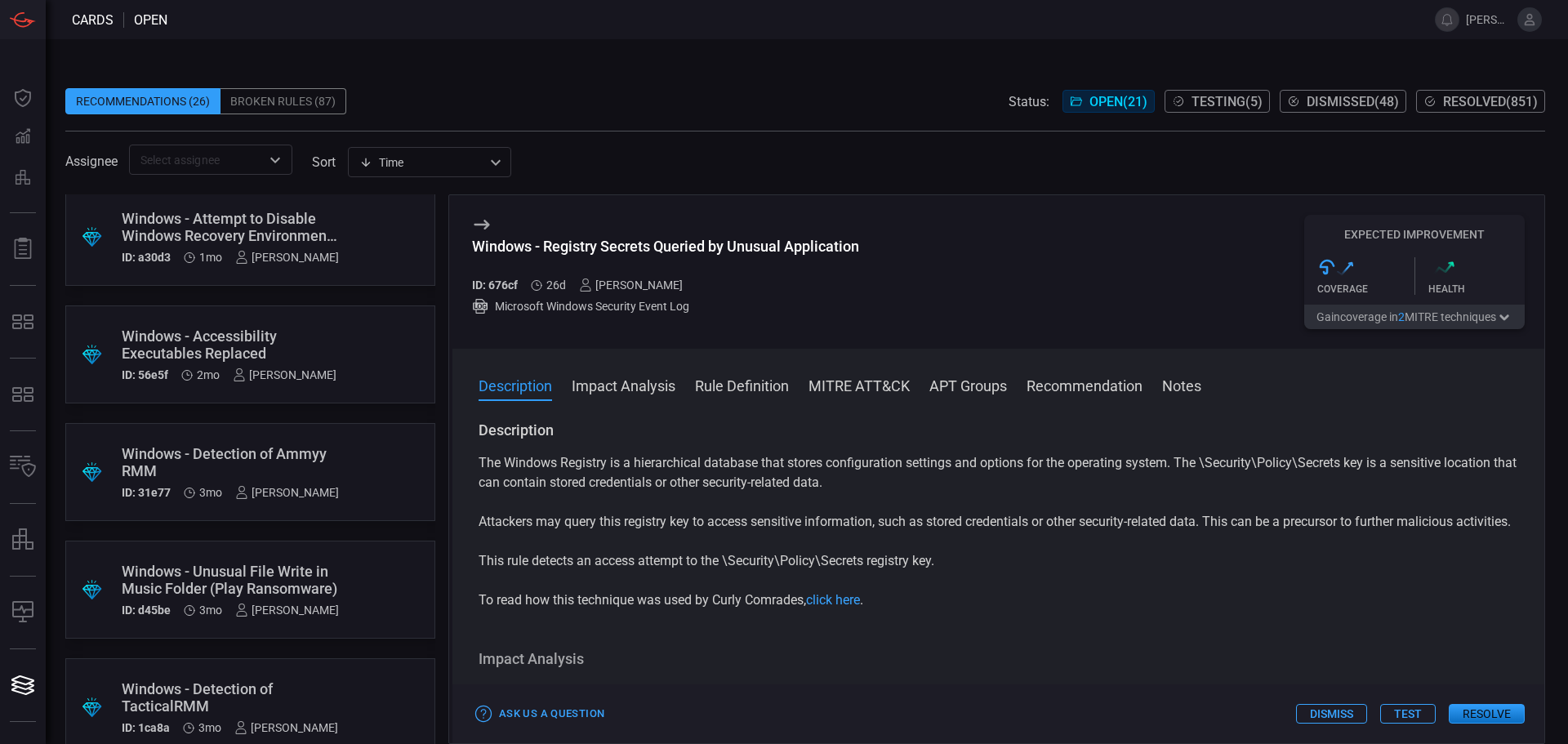
scroll to position [896, 0]
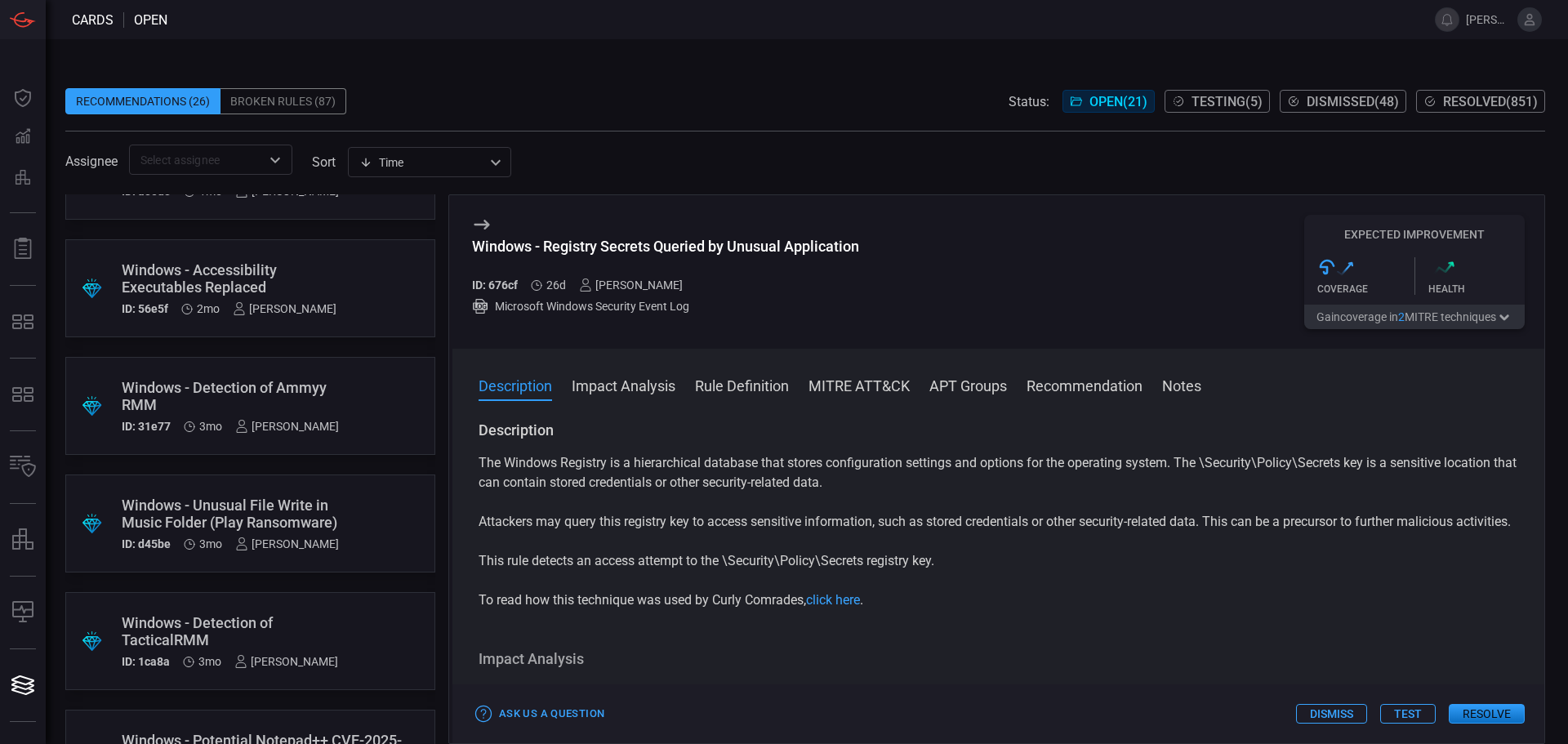
click at [309, 501] on div "Windows - Unusual File Write in Music Folder (Play Ransomware)" at bounding box center [230, 514] width 218 height 34
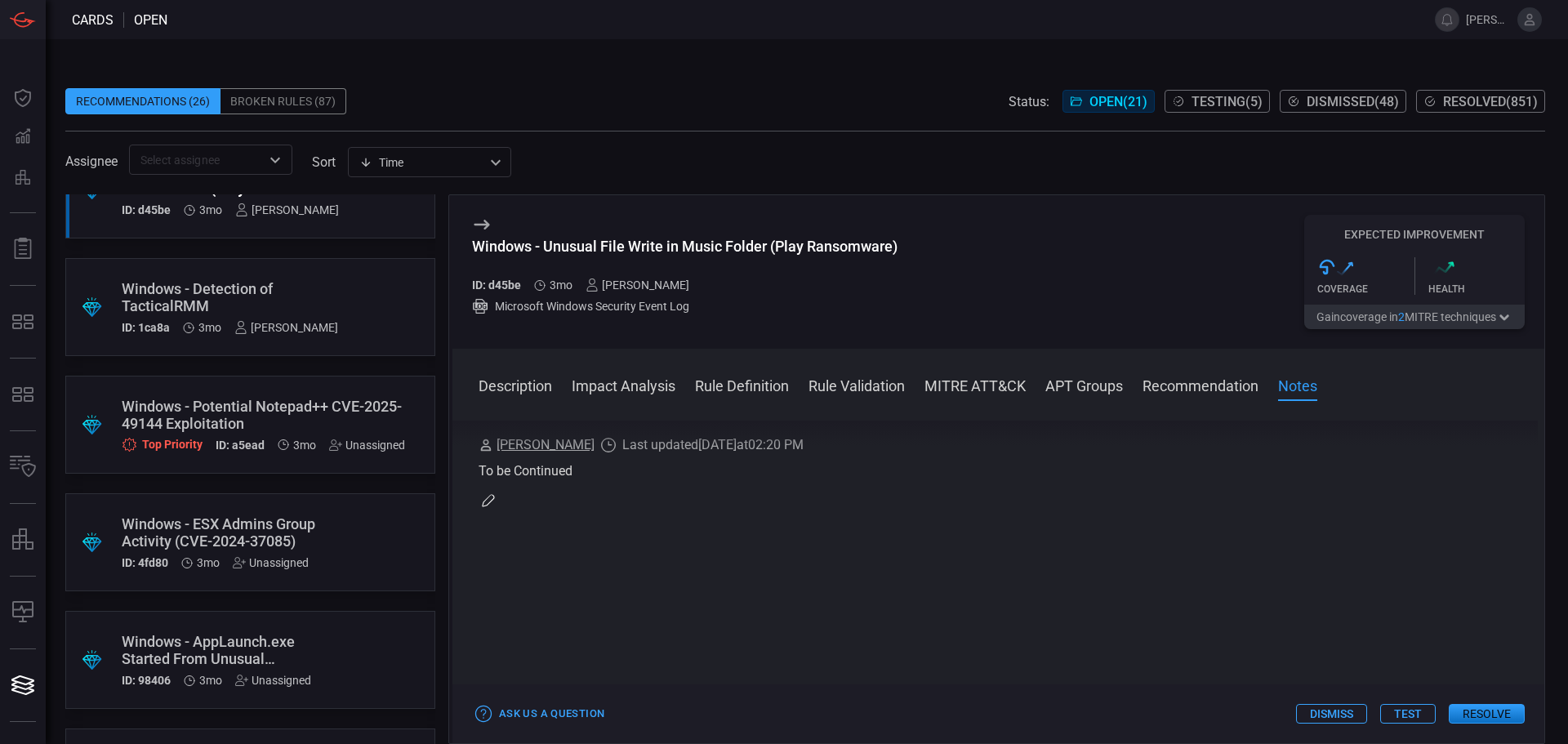
scroll to position [1432, 0]
